Goal: Task Accomplishment & Management: Use online tool/utility

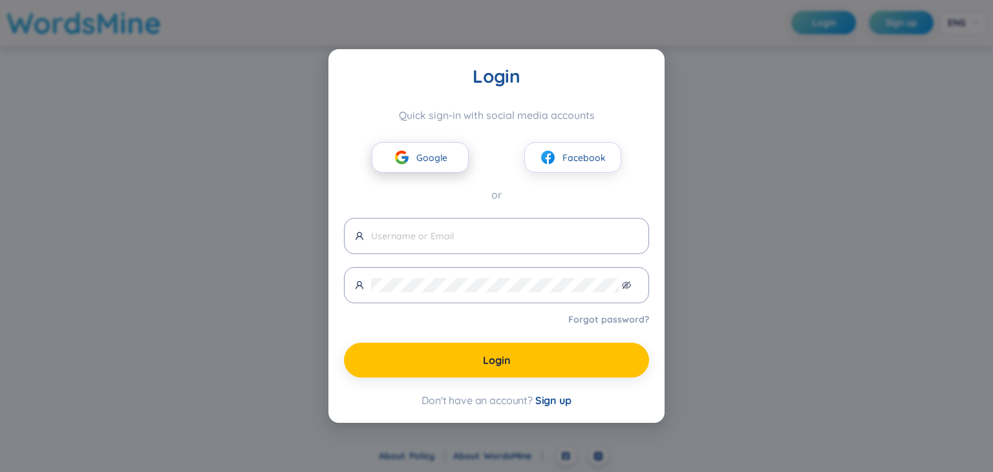
click at [435, 156] on span "Google" at bounding box center [431, 158] width 31 height 14
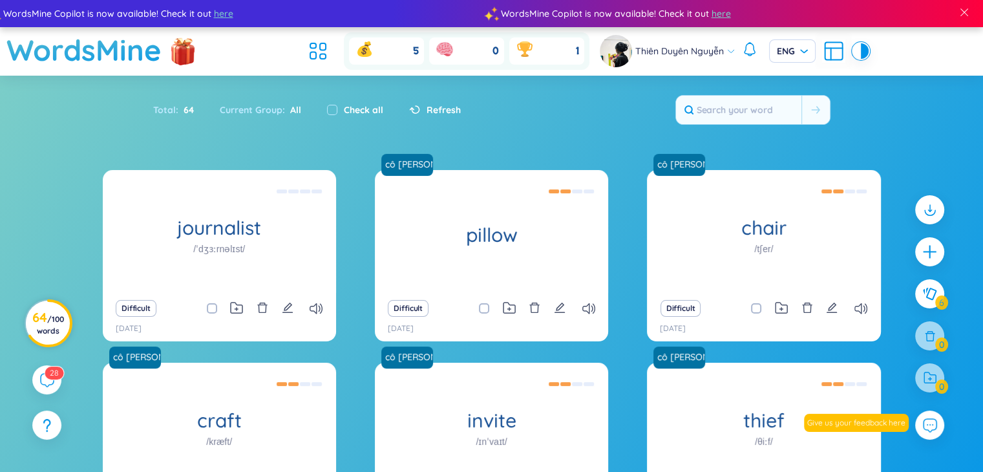
click at [41, 323] on h3 "64 / 100 words" at bounding box center [48, 323] width 32 height 23
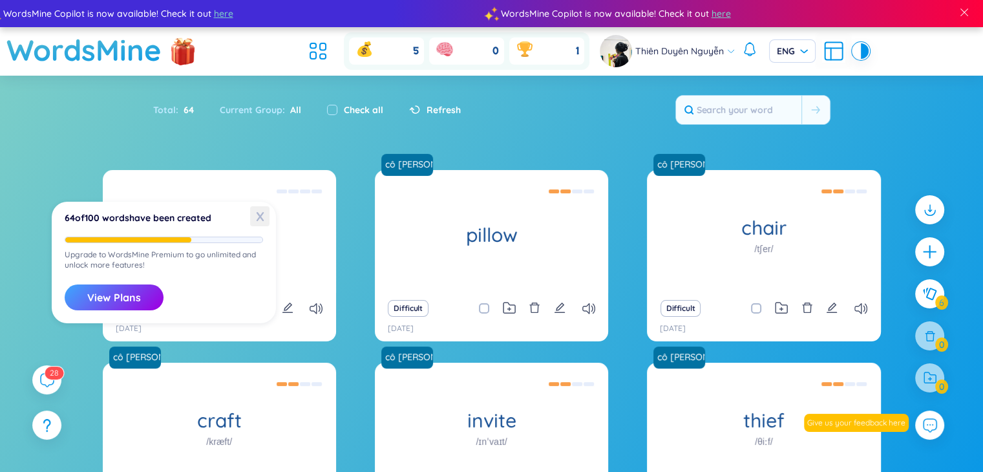
click at [258, 220] on span "X" at bounding box center [259, 216] width 19 height 20
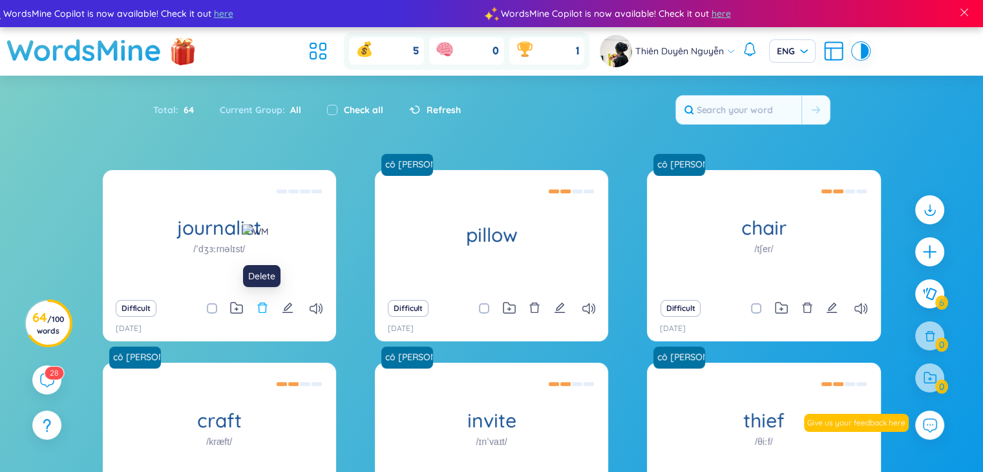
click at [261, 311] on icon "delete" at bounding box center [263, 308] width 12 height 12
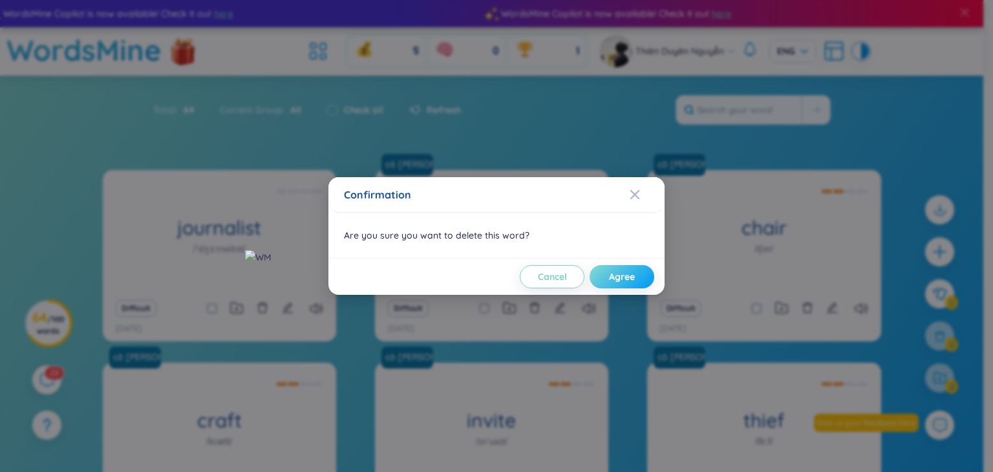
click at [536, 277] on button "Agree" at bounding box center [621, 276] width 65 height 23
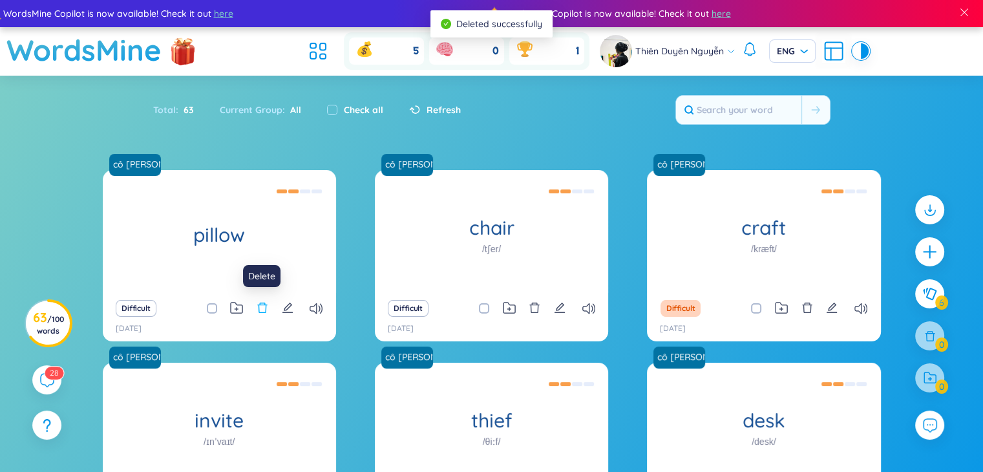
click at [261, 304] on icon "delete" at bounding box center [263, 308] width 12 height 12
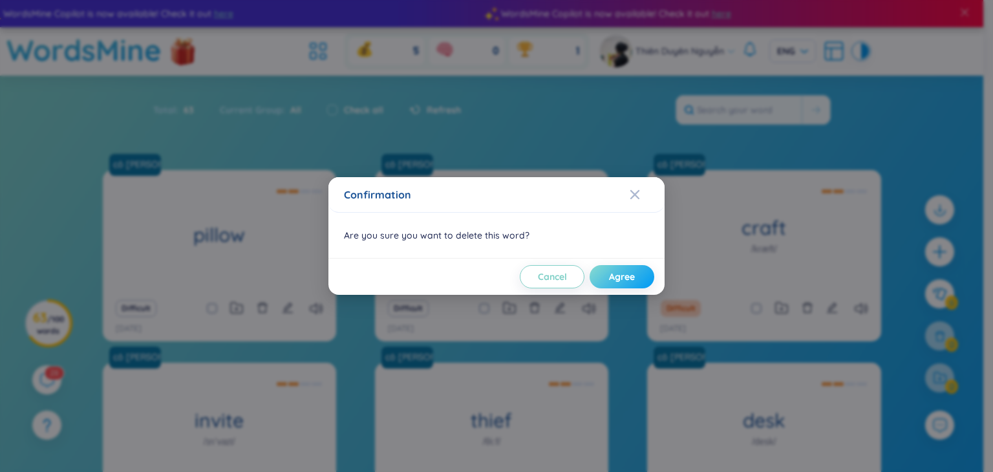
click at [536, 267] on button "Agree" at bounding box center [621, 276] width 65 height 23
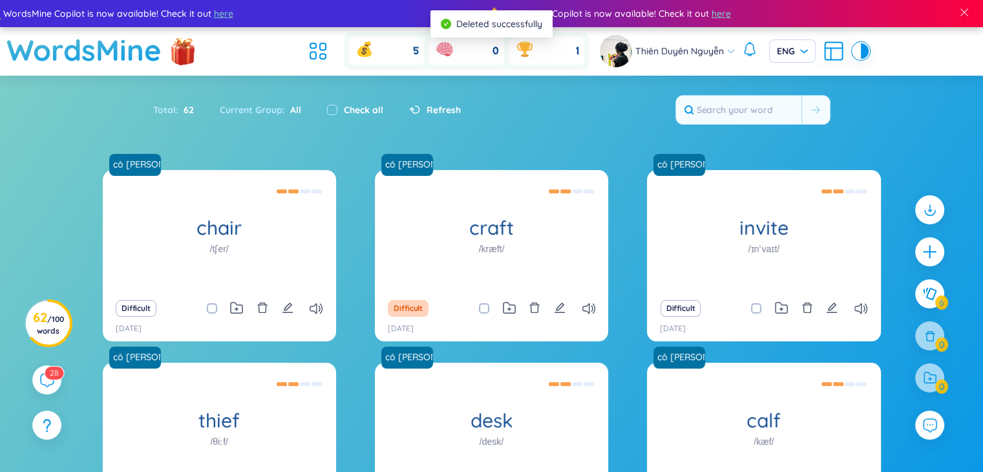
click at [264, 307] on icon "delete" at bounding box center [263, 308] width 12 height 12
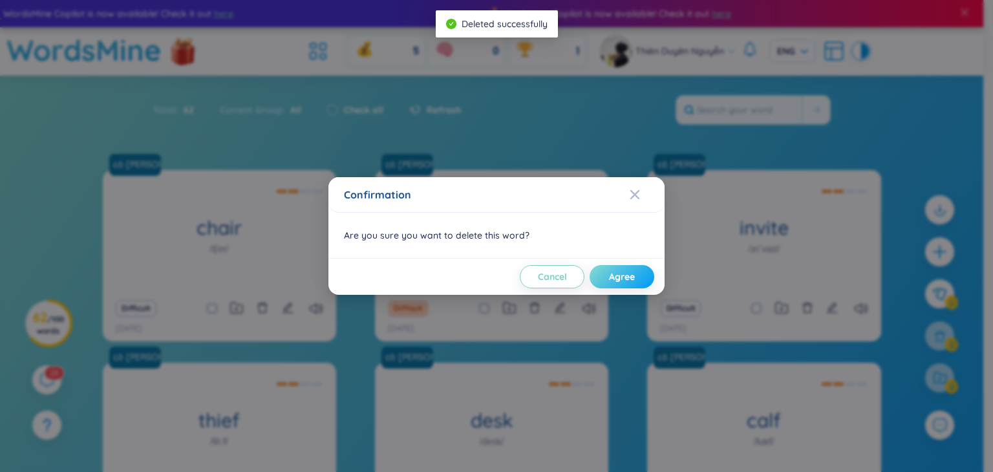
click at [536, 272] on span "Agree" at bounding box center [622, 276] width 26 height 13
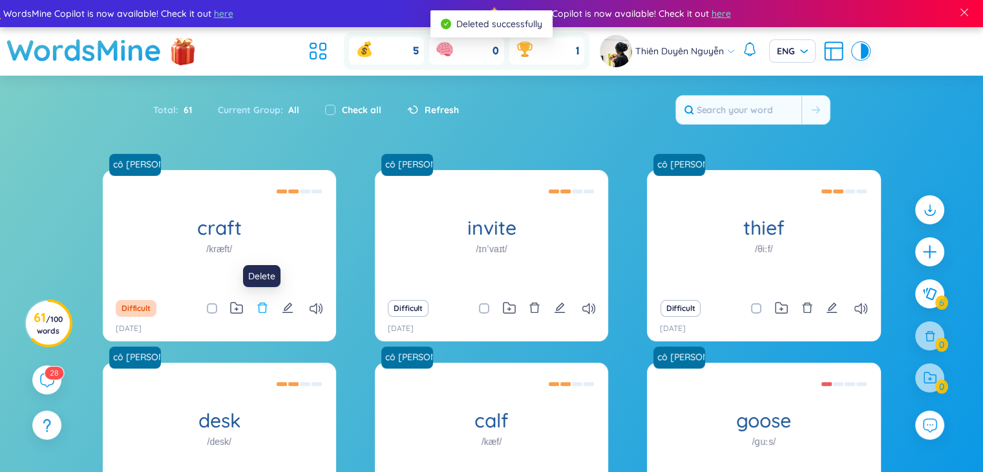
click at [266, 304] on icon "delete" at bounding box center [263, 308] width 12 height 12
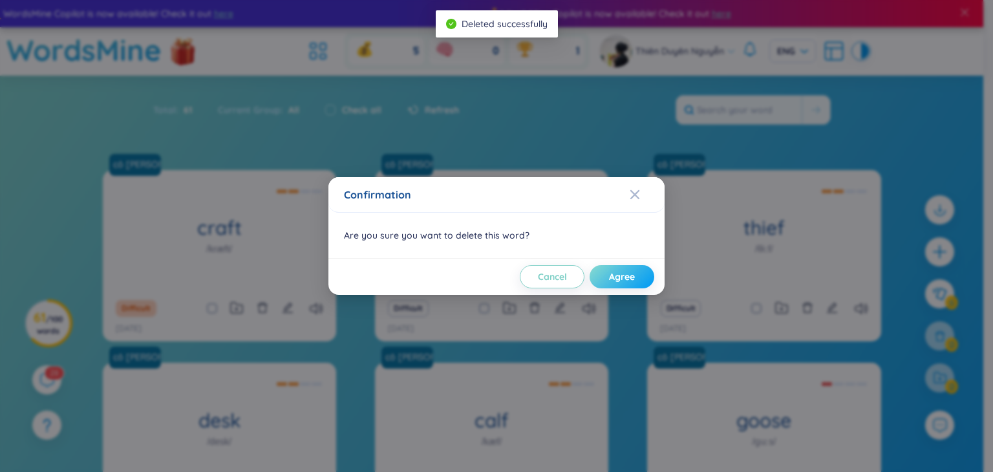
click at [536, 271] on button "Agree" at bounding box center [621, 276] width 65 height 23
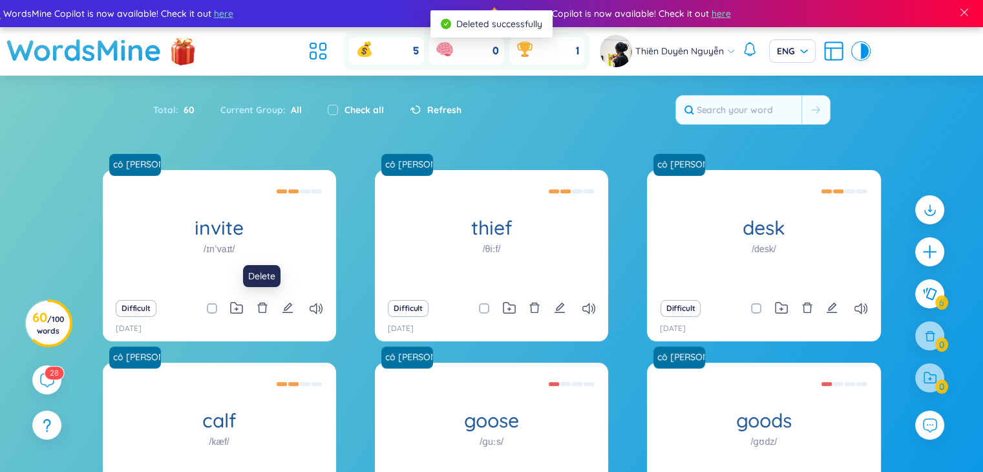
drag, startPoint x: 264, startPoint y: 303, endPoint x: 275, endPoint y: 297, distance: 12.4
click at [264, 303] on icon "delete" at bounding box center [262, 307] width 10 height 10
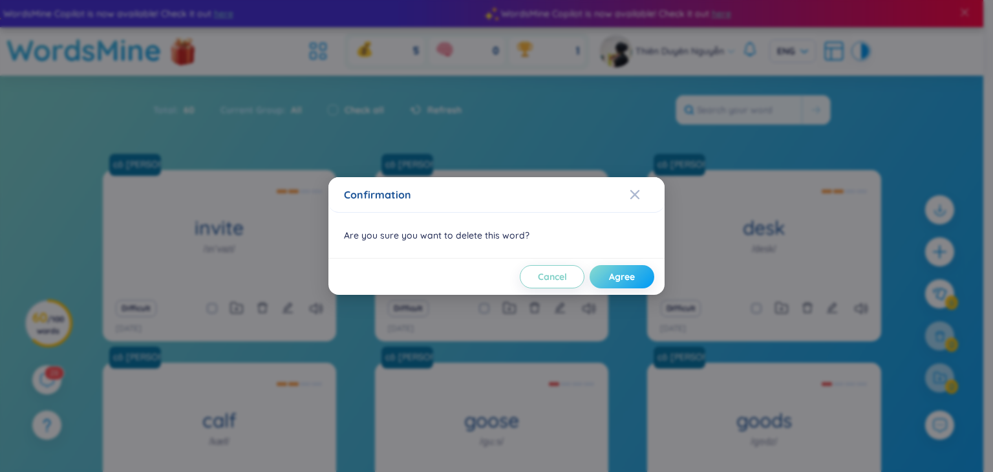
click at [536, 267] on button "Agree" at bounding box center [621, 276] width 65 height 23
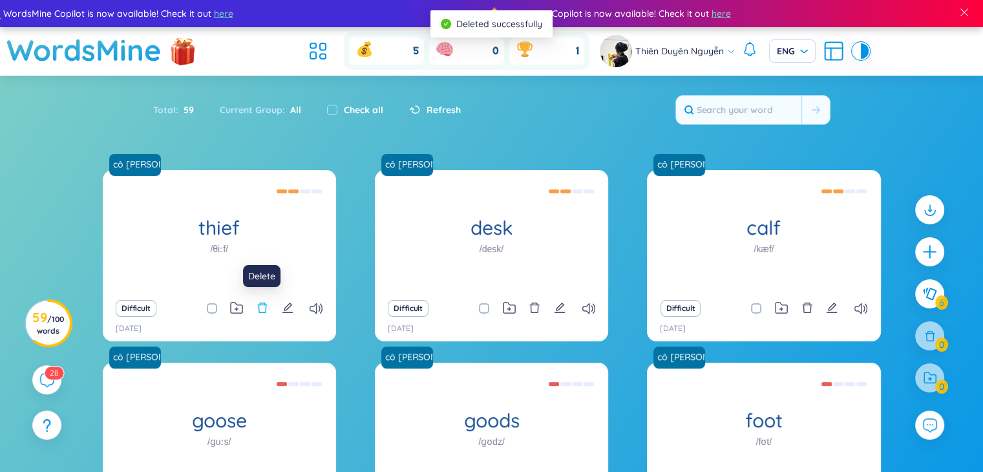
click at [264, 305] on icon "delete" at bounding box center [262, 307] width 10 height 10
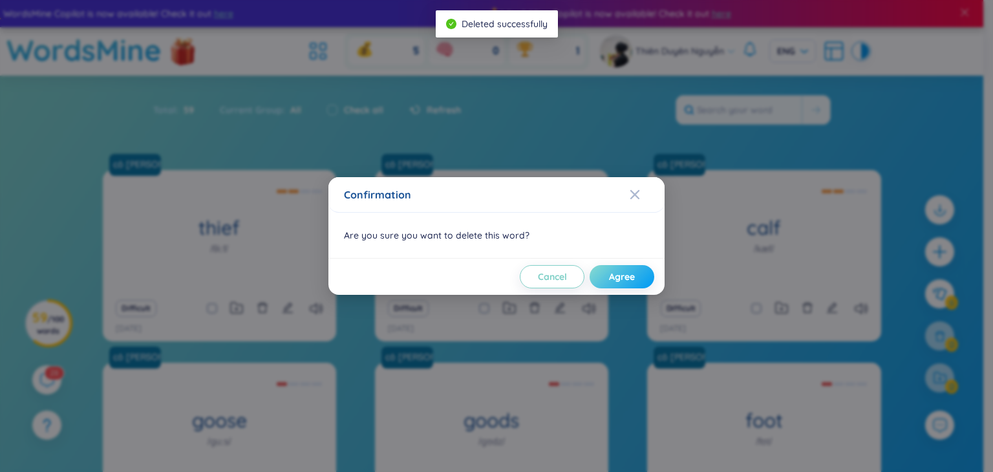
click at [536, 275] on button "Agree" at bounding box center [621, 276] width 65 height 23
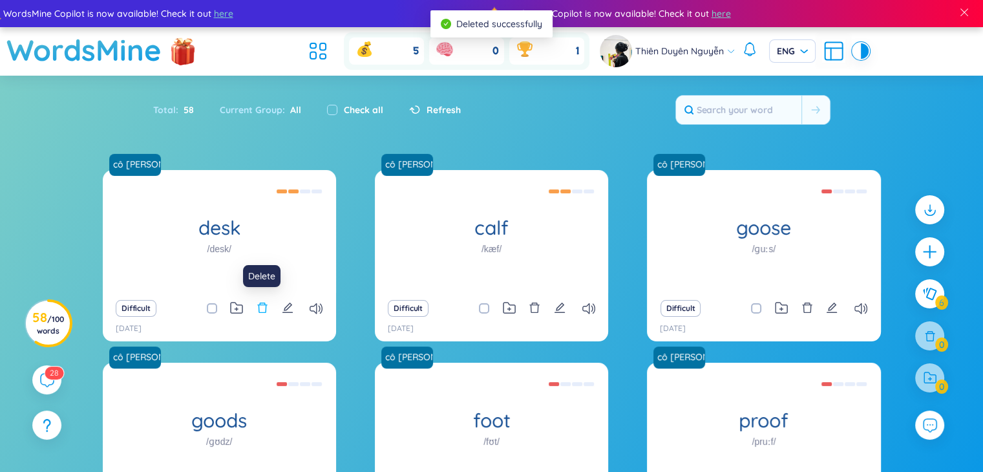
click at [263, 313] on icon "delete" at bounding box center [263, 308] width 12 height 12
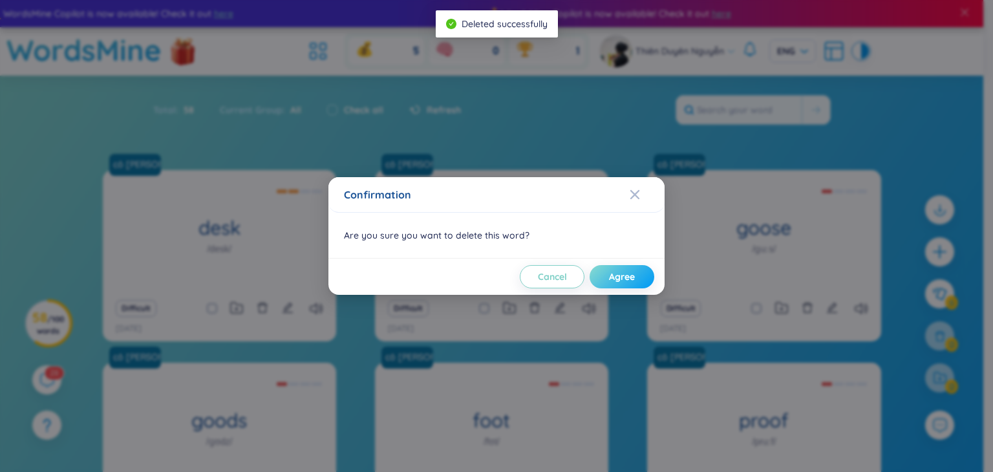
click at [536, 277] on button "Agree" at bounding box center [621, 276] width 65 height 23
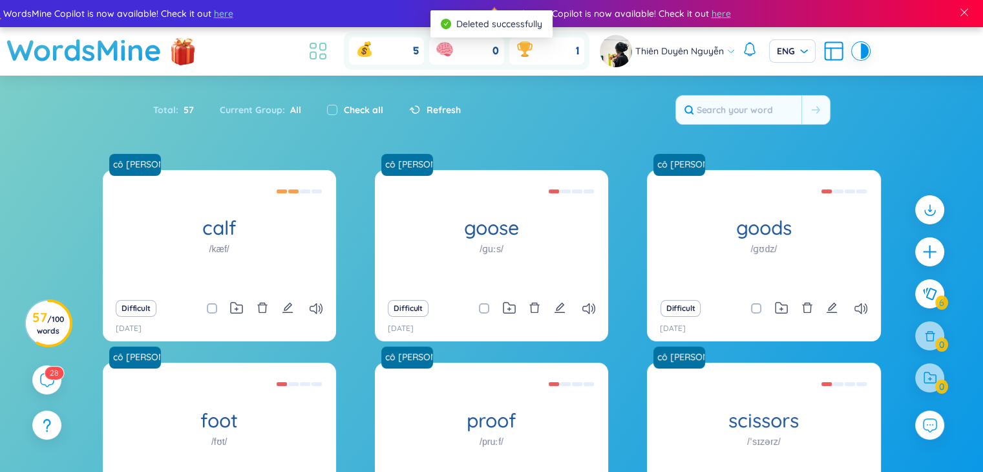
click at [317, 40] on icon at bounding box center [317, 50] width 23 height 23
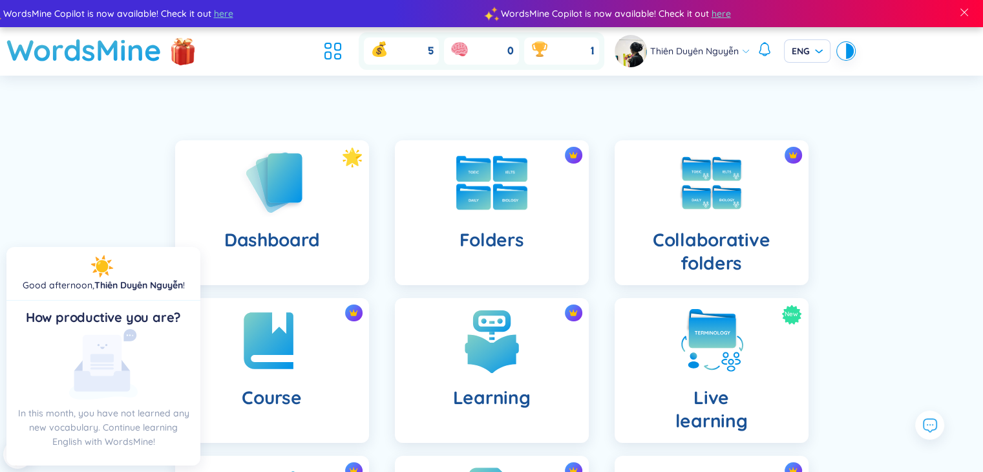
click at [479, 216] on div "Folders" at bounding box center [492, 212] width 194 height 145
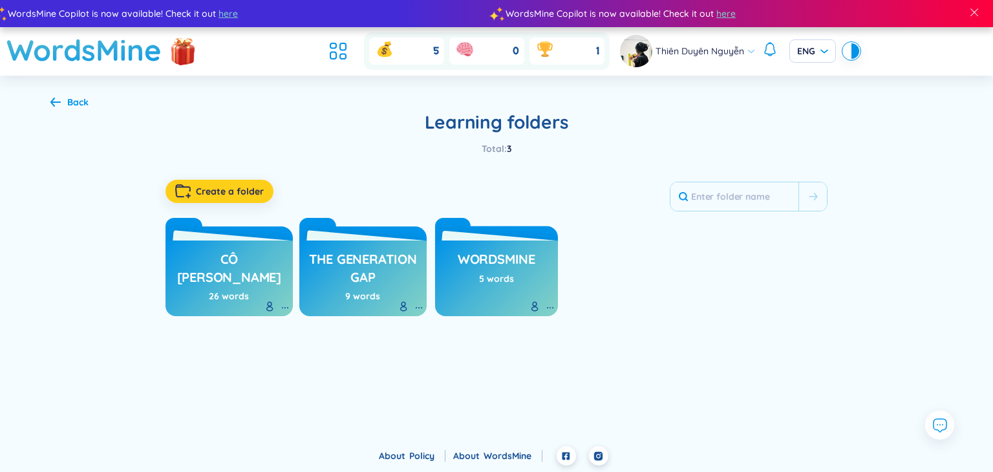
click at [230, 182] on button "Create a folder" at bounding box center [219, 191] width 108 height 23
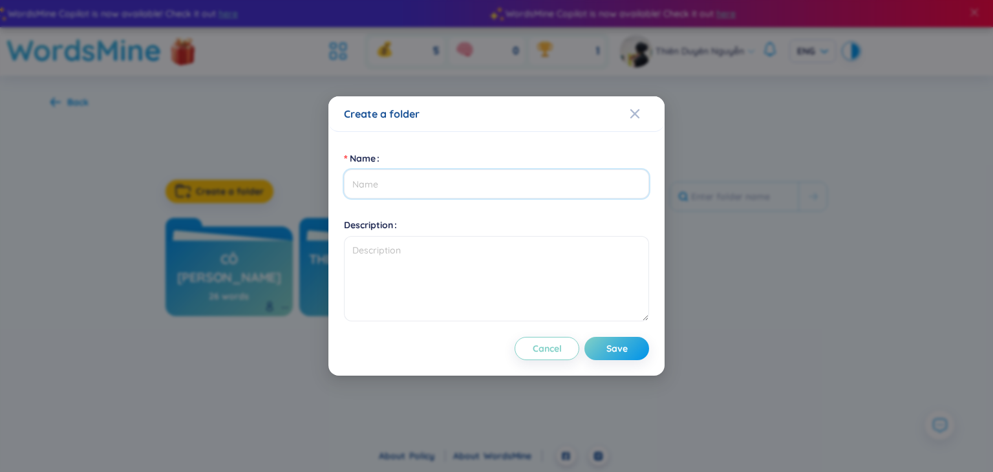
click at [426, 186] on input "Name" at bounding box center [496, 183] width 305 height 29
type input "[PERSON_NAME]"
click at [536, 338] on button "Save" at bounding box center [616, 348] width 65 height 23
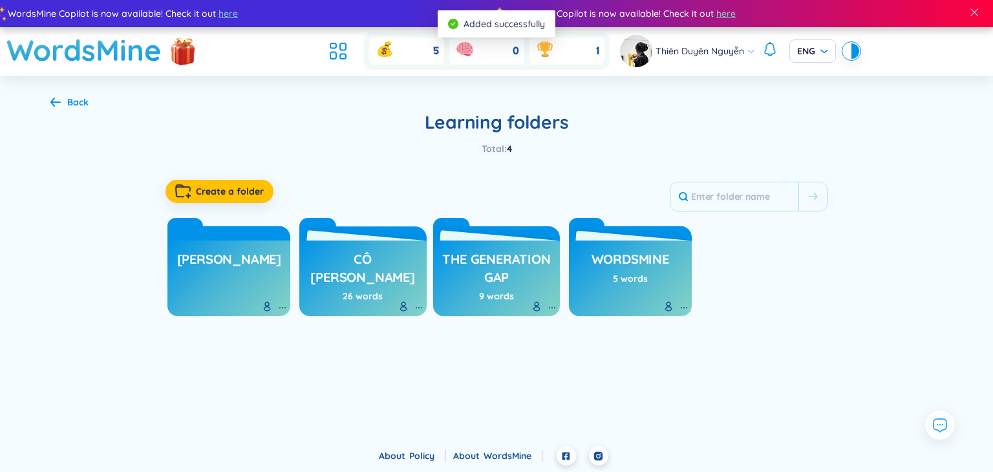
click at [235, 252] on h3 "[PERSON_NAME]" at bounding box center [229, 262] width 104 height 25
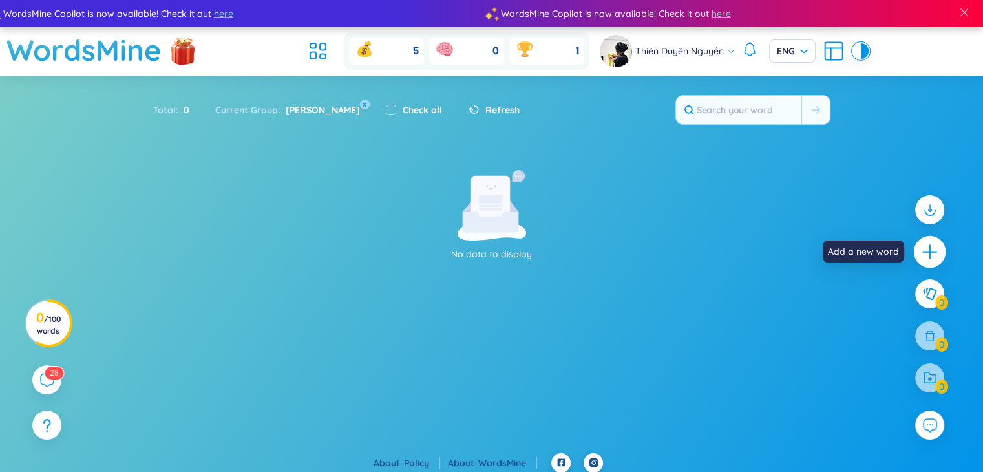
click at [536, 247] on icon "plus" at bounding box center [930, 252] width 18 height 18
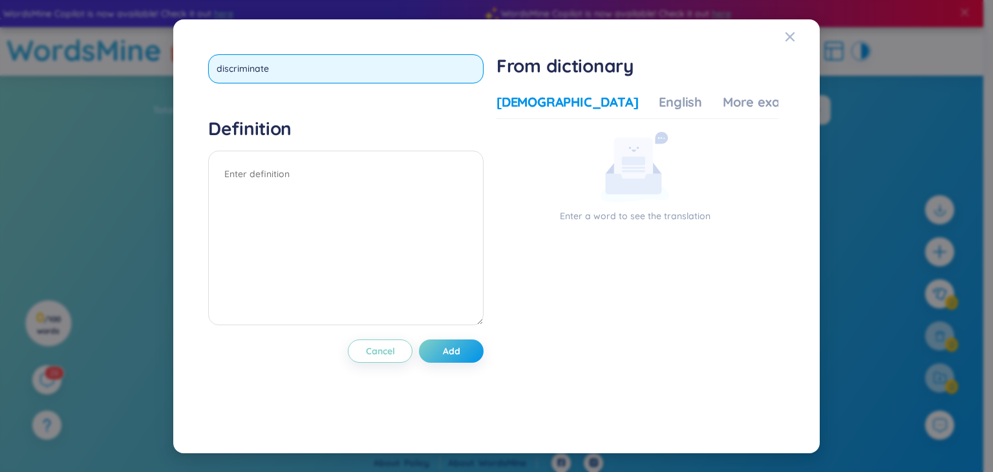
type input "discriminate"
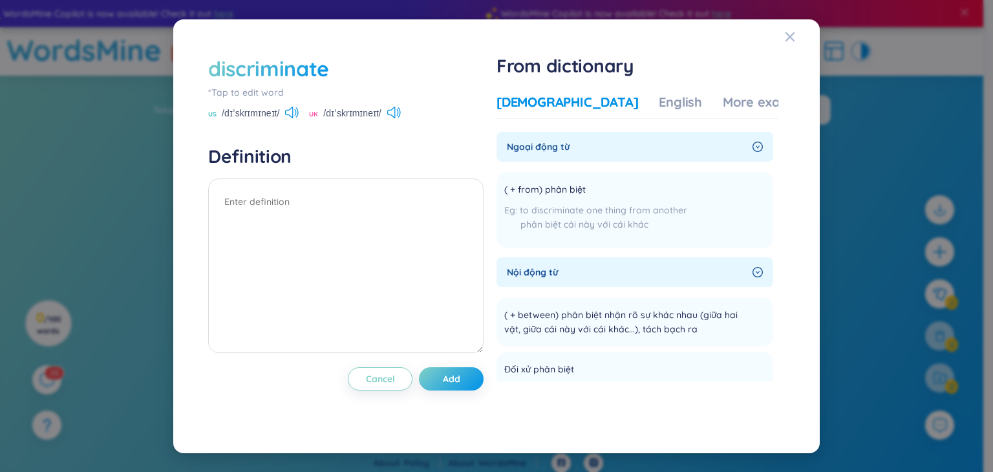
click at [536, 145] on icon "right-circle" at bounding box center [757, 147] width 10 height 10
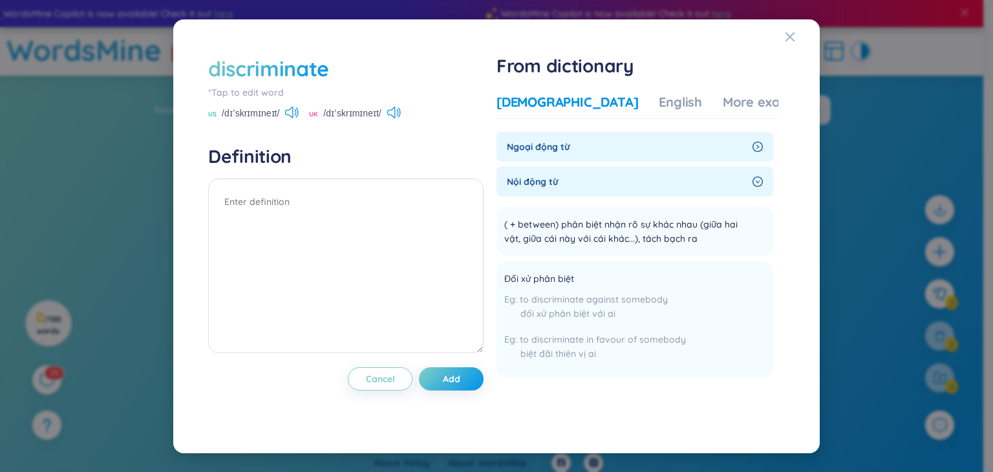
click at [536, 145] on icon "right-circle" at bounding box center [757, 147] width 10 height 10
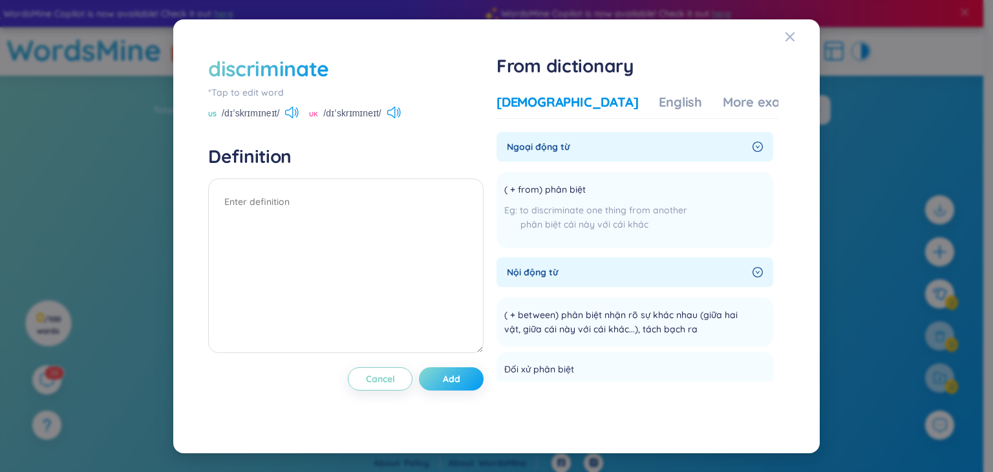
click at [476, 381] on button "Add" at bounding box center [451, 378] width 65 height 23
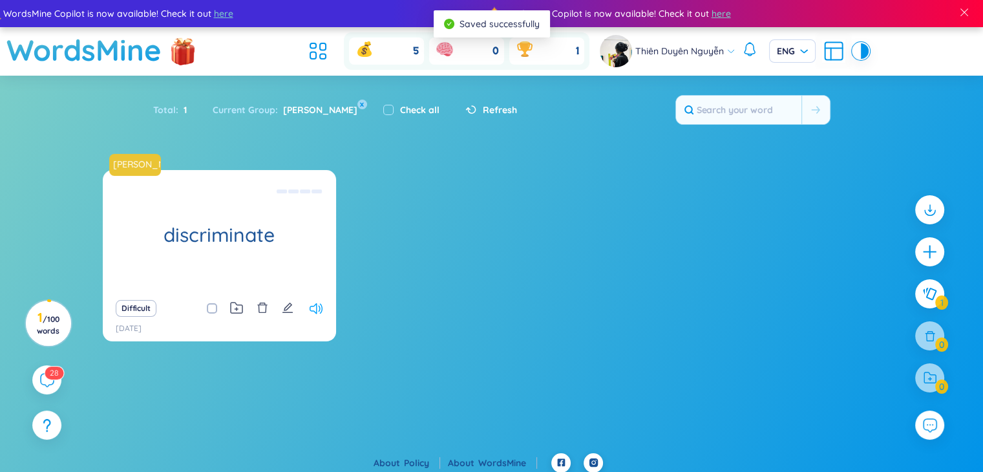
click at [311, 306] on icon at bounding box center [316, 308] width 13 height 11
click at [313, 310] on icon at bounding box center [316, 308] width 13 height 11
click at [314, 310] on icon at bounding box center [316, 308] width 13 height 11
click at [284, 309] on icon "edit" at bounding box center [287, 307] width 10 height 10
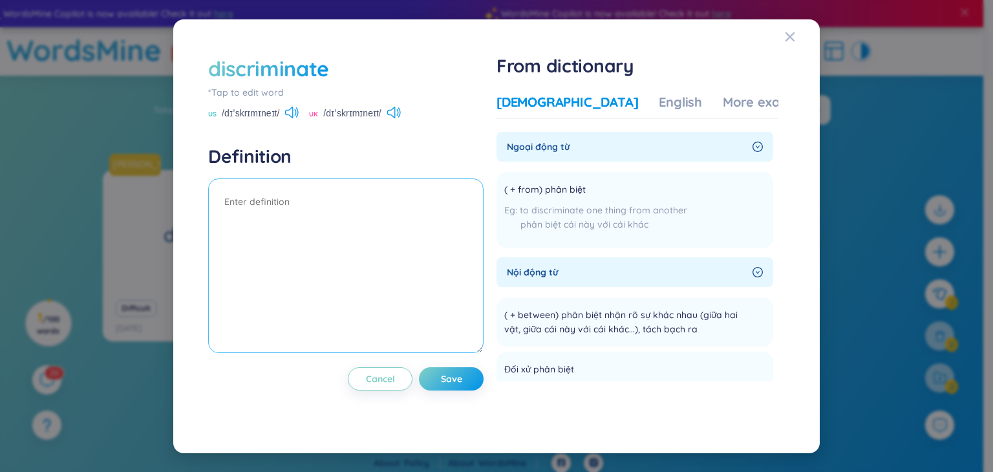
click at [337, 201] on textarea at bounding box center [345, 265] width 275 height 174
type textarea "(v)"
click at [460, 377] on span "Save" at bounding box center [451, 378] width 21 height 13
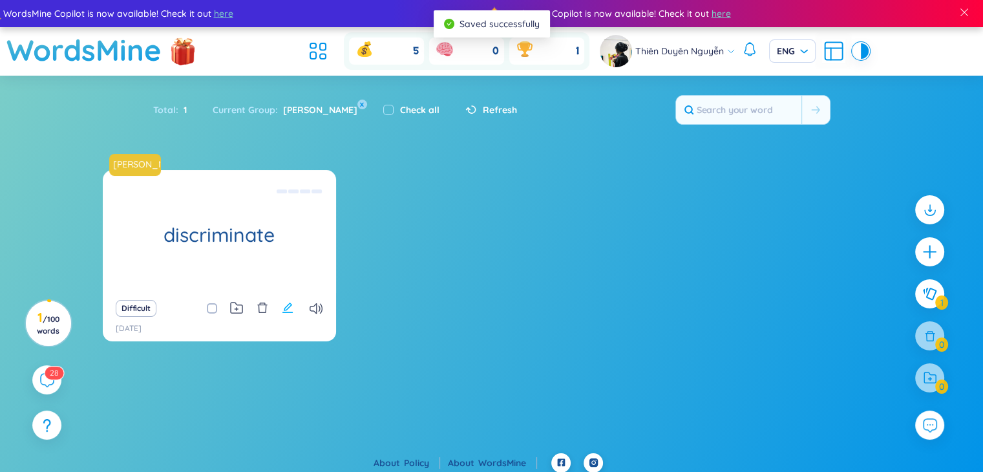
click at [285, 311] on icon "edit" at bounding box center [288, 308] width 12 height 12
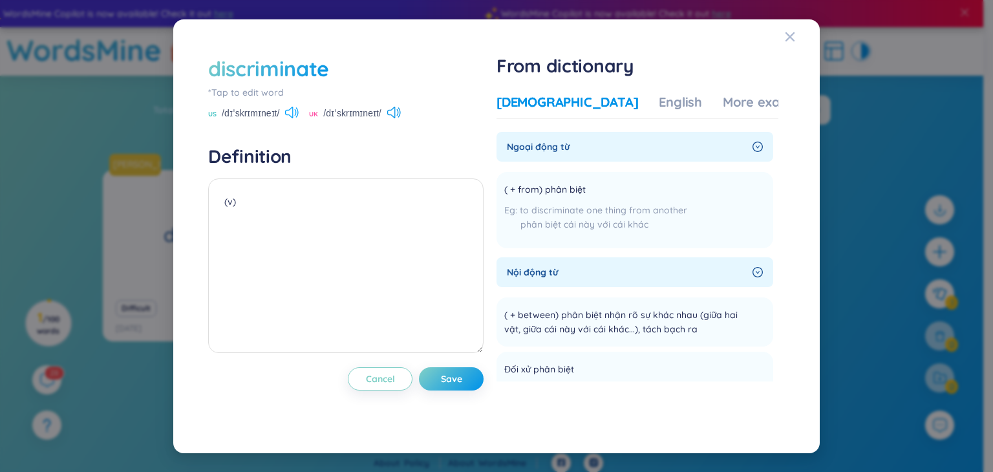
click at [290, 114] on icon at bounding box center [289, 113] width 8 height 12
click at [394, 114] on icon at bounding box center [394, 113] width 14 height 12
click at [251, 86] on div "*Tap to edit word" at bounding box center [345, 92] width 275 height 14
click at [447, 365] on div "discriminate *Tap to edit word US /dɪˈskrɪmɪneɪt/ UK /dɪˈskrɪmɪneɪt/ Definition…" at bounding box center [345, 236] width 275 height 364
click at [460, 377] on span "Save" at bounding box center [451, 378] width 21 height 13
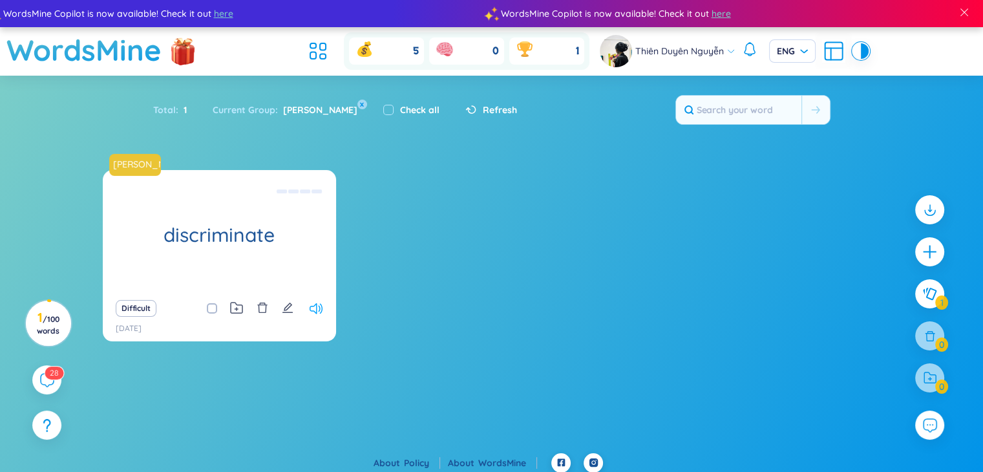
click at [319, 304] on icon at bounding box center [316, 308] width 13 height 11
click at [536, 255] on icon "plus" at bounding box center [930, 252] width 18 height 18
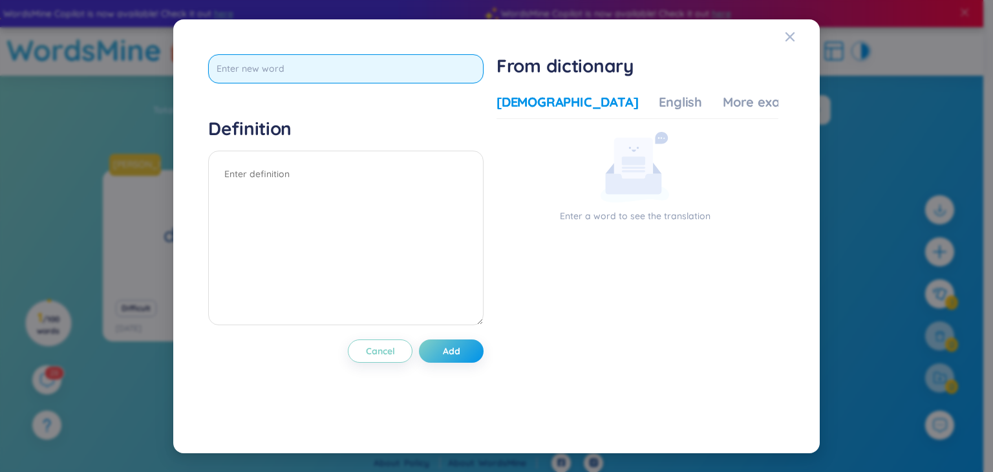
click at [305, 68] on input "text" at bounding box center [345, 68] width 275 height 29
type input "discrimani"
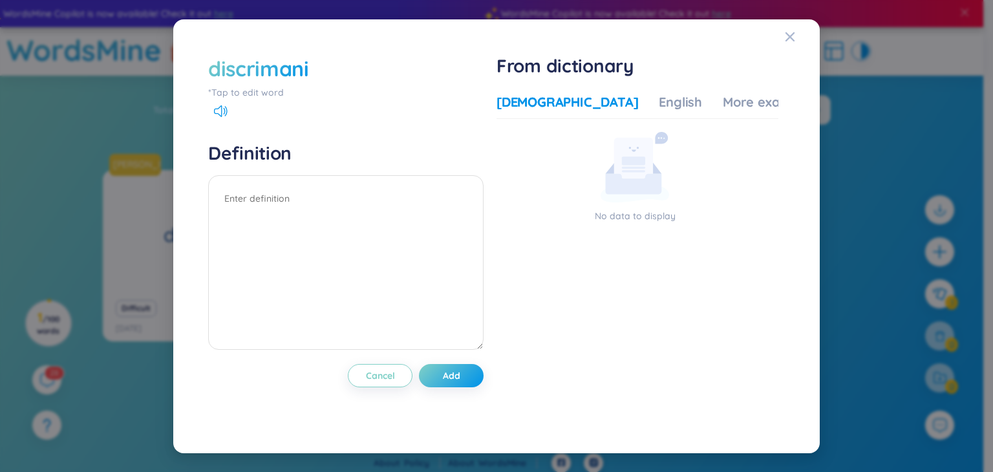
click at [333, 66] on div "discrimani" at bounding box center [345, 68] width 275 height 28
click at [306, 65] on div "discrimani" at bounding box center [258, 68] width 101 height 28
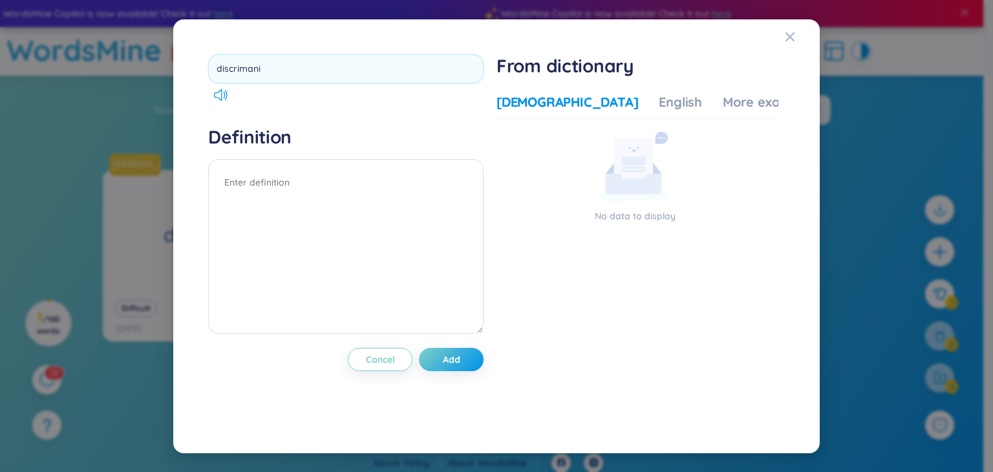
click at [306, 65] on input "discrimani" at bounding box center [345, 68] width 275 height 29
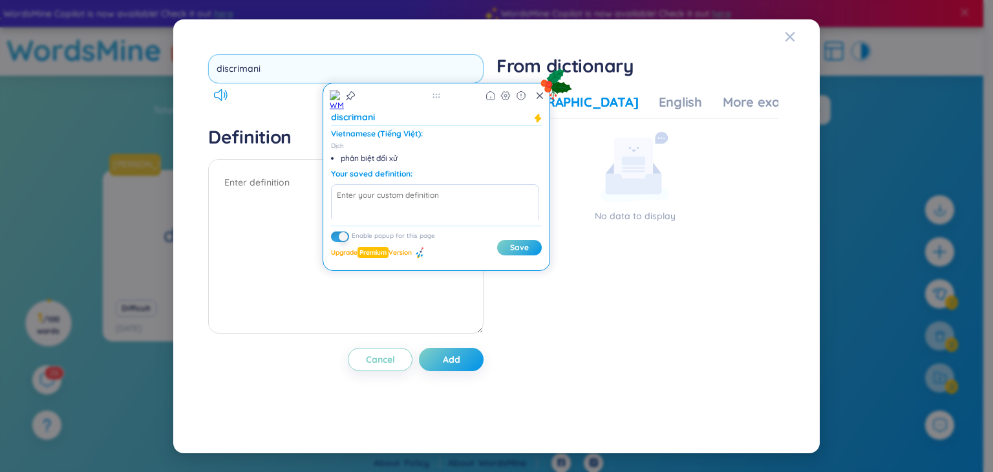
click at [269, 58] on input "discrimani" at bounding box center [345, 68] width 275 height 29
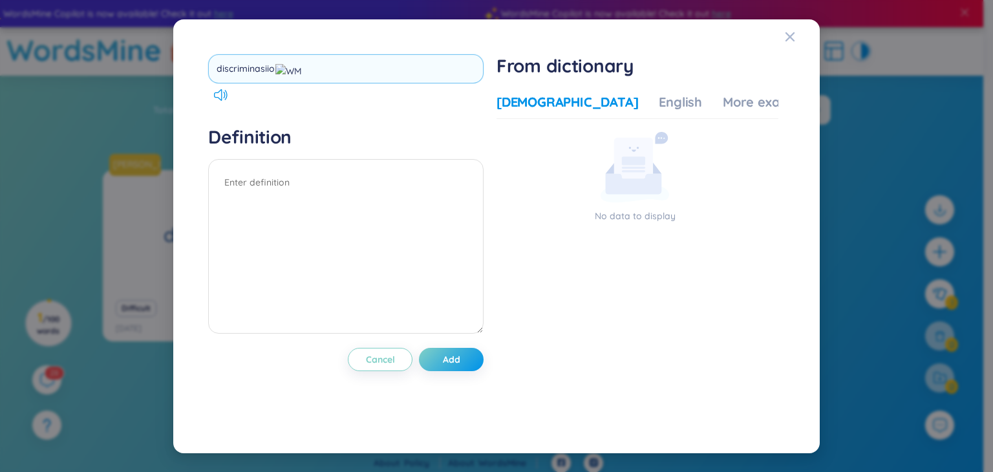
click at [306, 65] on input "discriminasiion" at bounding box center [345, 68] width 275 height 29
click at [270, 63] on input "discriminasiion" at bounding box center [345, 68] width 275 height 29
type input "discriminasion"
click at [295, 70] on input "discriminasion" at bounding box center [345, 68] width 275 height 29
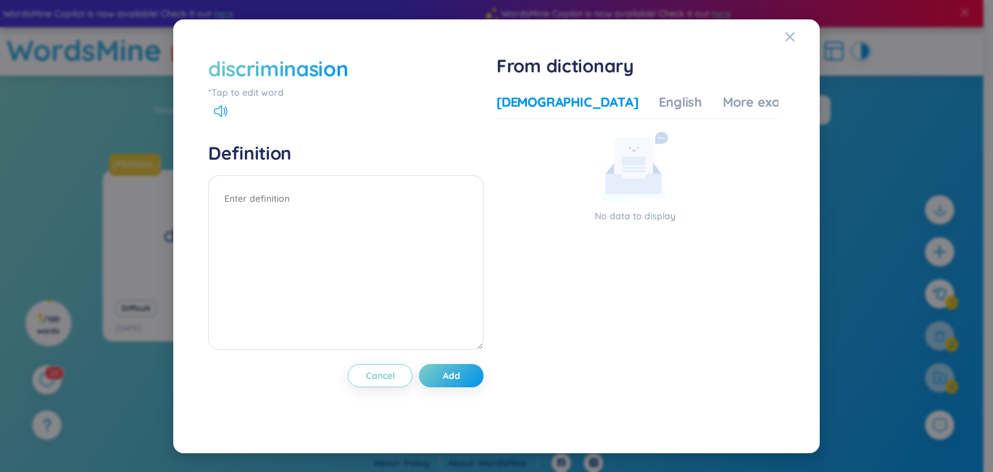
click at [335, 62] on div "discriminasion" at bounding box center [278, 68] width 140 height 28
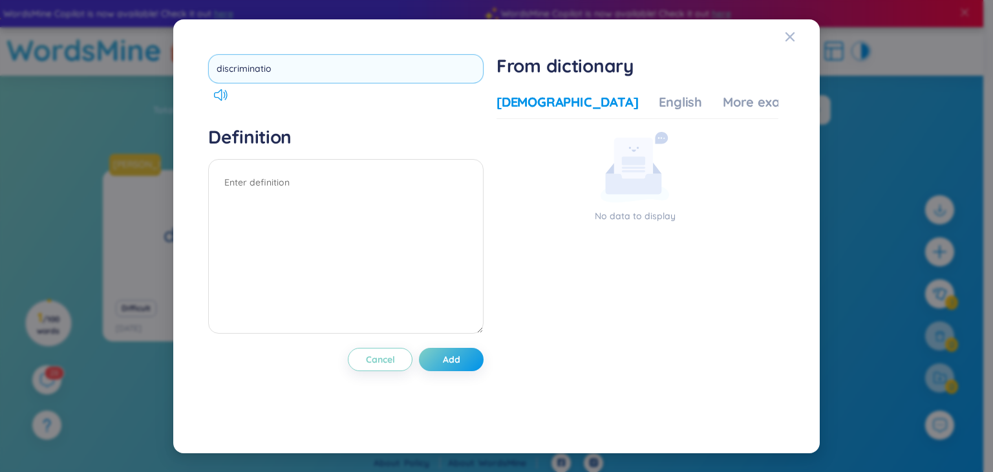
type input "discrimination"
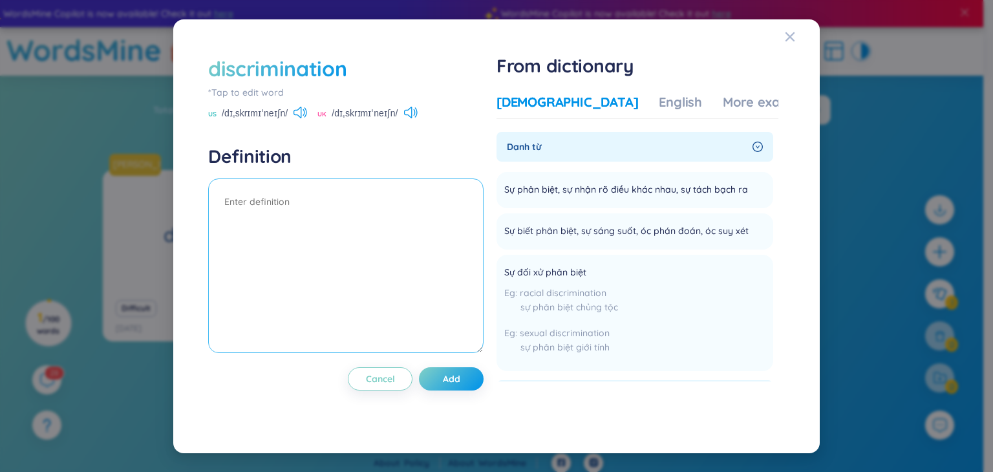
click at [311, 200] on textarea at bounding box center [345, 265] width 275 height 174
click at [288, 209] on textarea at bounding box center [345, 265] width 275 height 174
click at [536, 152] on div "Danh từ" at bounding box center [634, 147] width 277 height 30
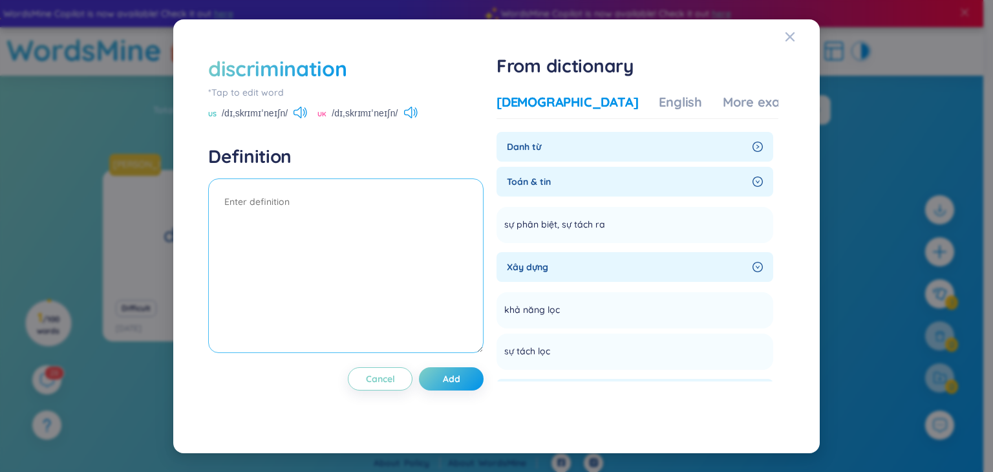
click at [290, 201] on textarea at bounding box center [345, 265] width 275 height 174
type textarea "Danh từ"
click at [467, 388] on button "Add" at bounding box center [451, 378] width 65 height 23
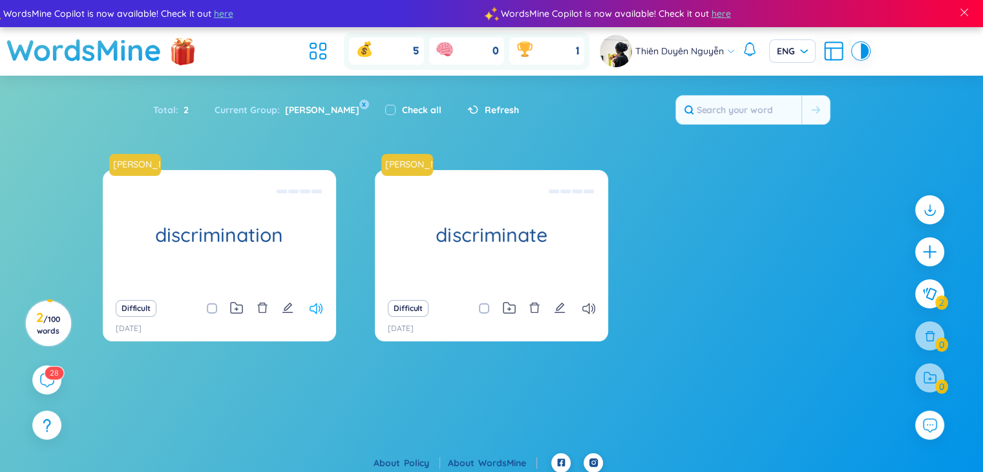
click at [315, 307] on icon at bounding box center [316, 308] width 13 height 11
click at [536, 251] on icon "plus" at bounding box center [929, 251] width 14 height 1
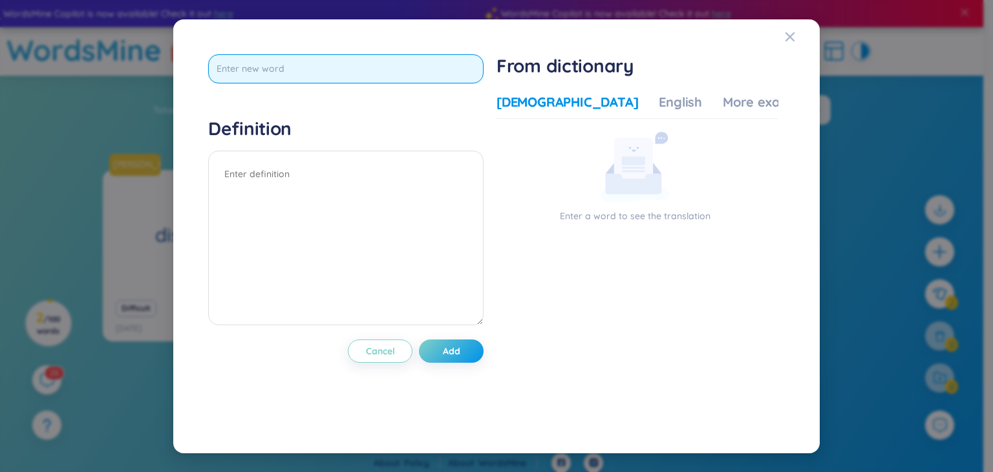
click at [322, 57] on input "text" at bounding box center [345, 68] width 275 height 29
type input "bias"
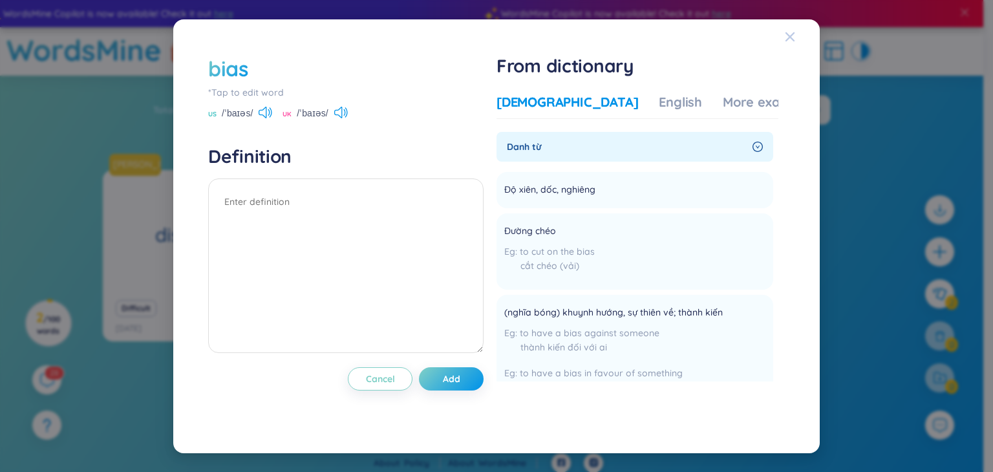
click at [536, 37] on icon "Close" at bounding box center [789, 36] width 9 height 9
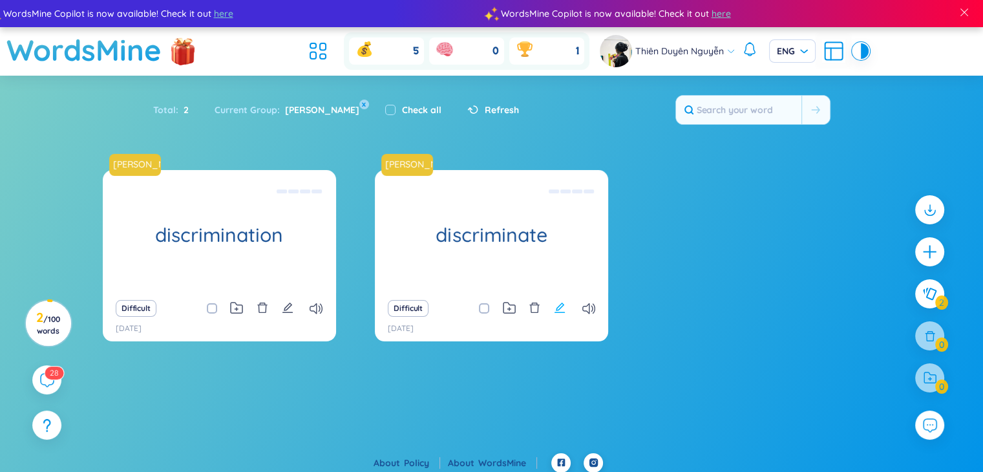
click at [536, 302] on icon "edit" at bounding box center [560, 308] width 12 height 12
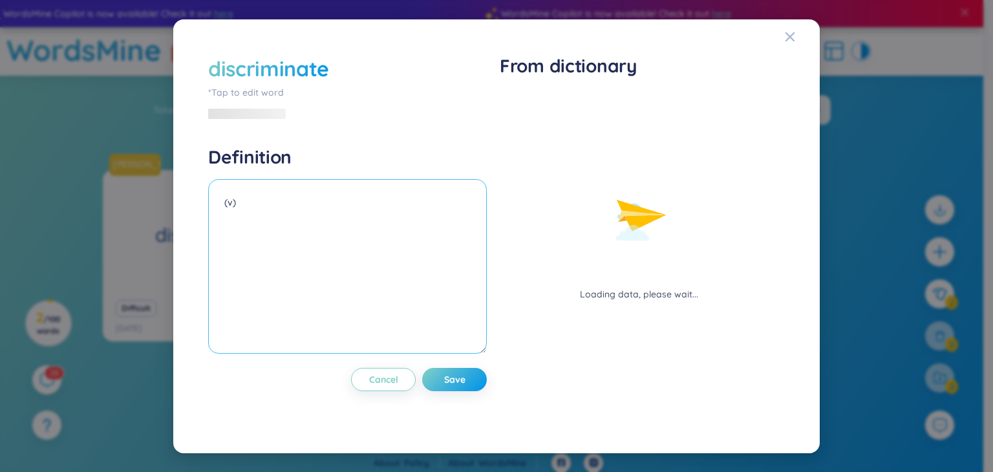
click at [308, 195] on textarea "(v)" at bounding box center [347, 266] width 279 height 174
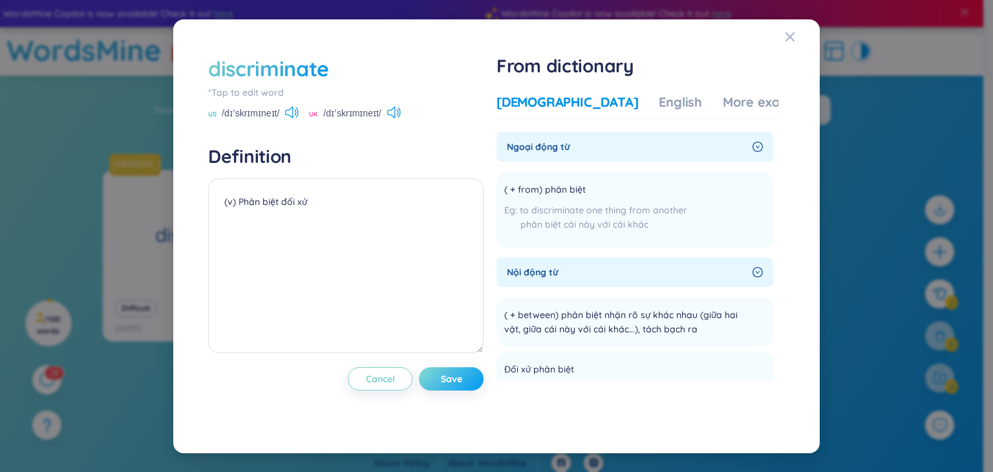
click at [462, 383] on span "Save" at bounding box center [451, 378] width 21 height 13
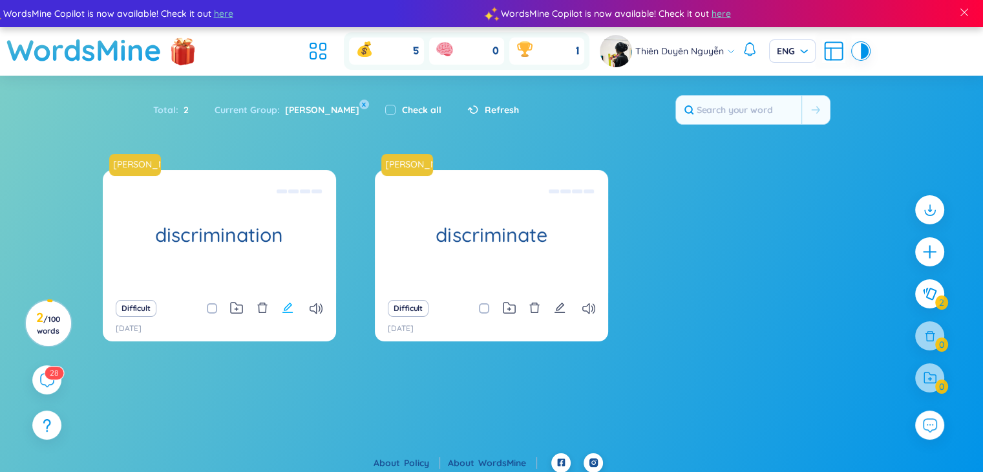
click at [284, 312] on icon "edit" at bounding box center [287, 307] width 10 height 10
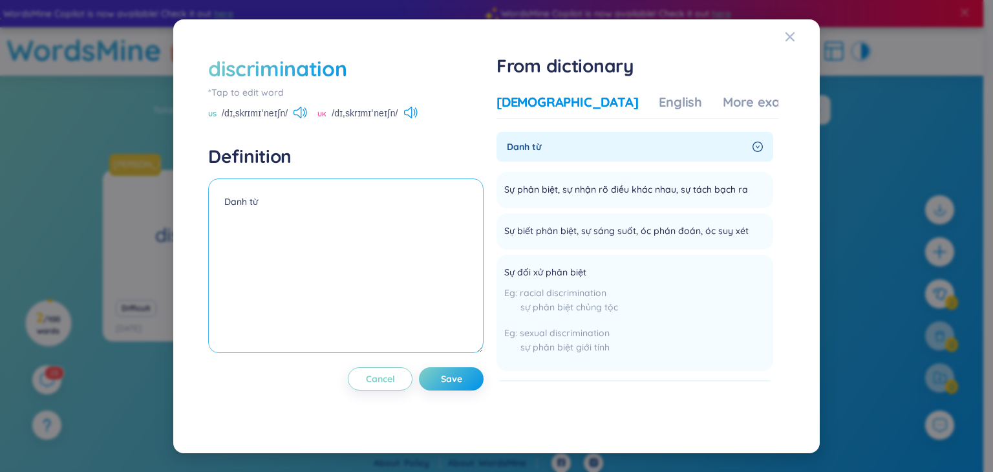
click at [264, 197] on textarea "Danh từ" at bounding box center [345, 265] width 275 height 174
click at [249, 198] on textarea "Danh từ" at bounding box center [345, 265] width 275 height 174
click at [261, 203] on textarea "Danh từ" at bounding box center [345, 265] width 275 height 174
type textarea "Danh từ ( Sự phân biệt đối xử"
click at [462, 385] on button "Save" at bounding box center [451, 378] width 65 height 23
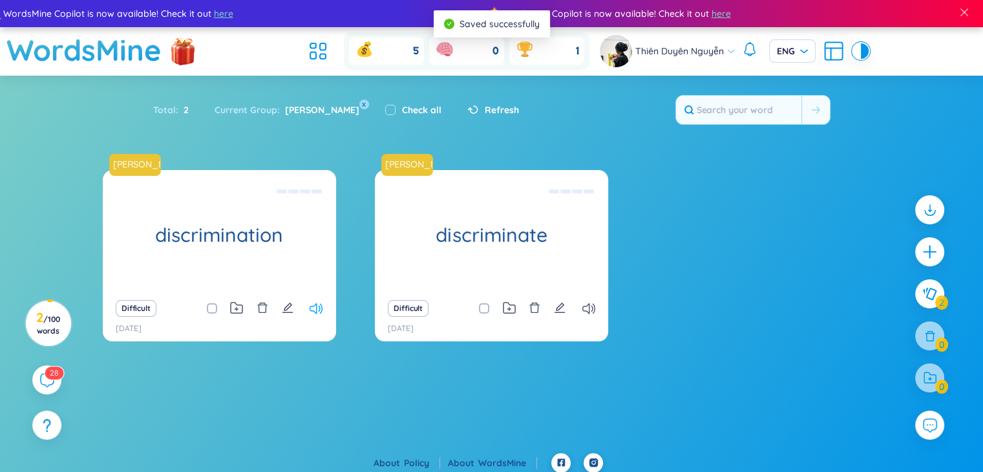
click at [315, 306] on icon at bounding box center [316, 308] width 13 height 11
click at [536, 303] on icon at bounding box center [588, 308] width 13 height 11
